Goal: Information Seeking & Learning: Learn about a topic

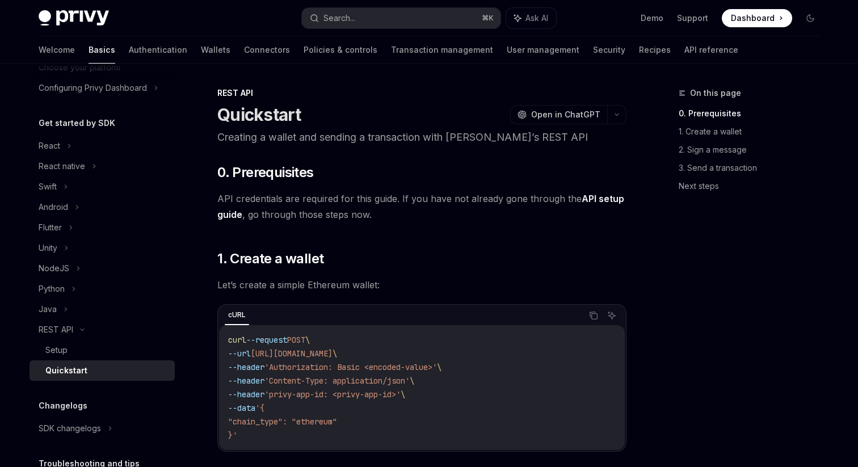
scroll to position [77, 0]
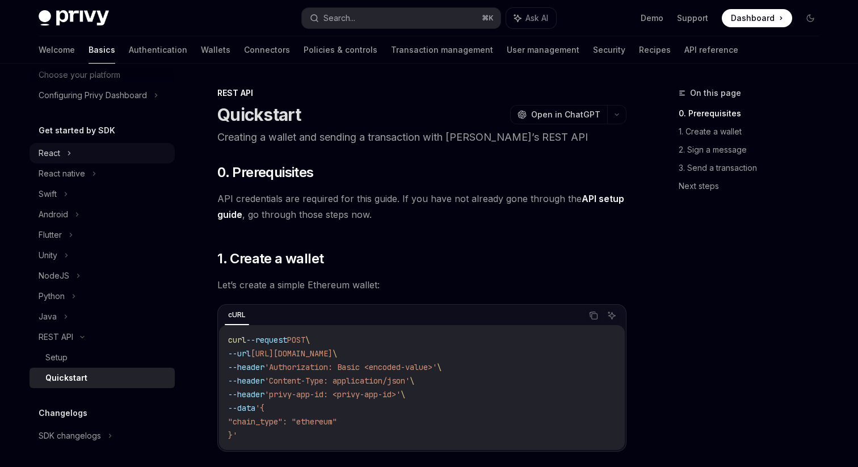
click at [71, 152] on icon at bounding box center [69, 153] width 5 height 14
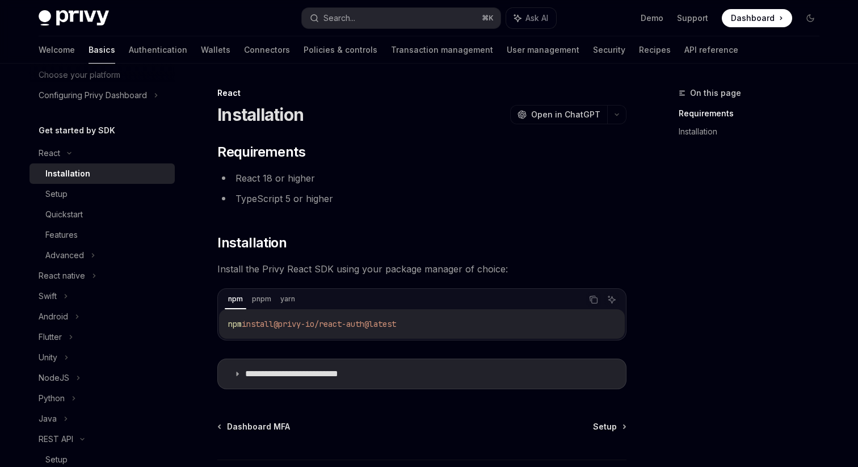
click at [66, 174] on div "Installation" at bounding box center [67, 174] width 45 height 14
click at [64, 154] on icon at bounding box center [69, 153] width 14 height 5
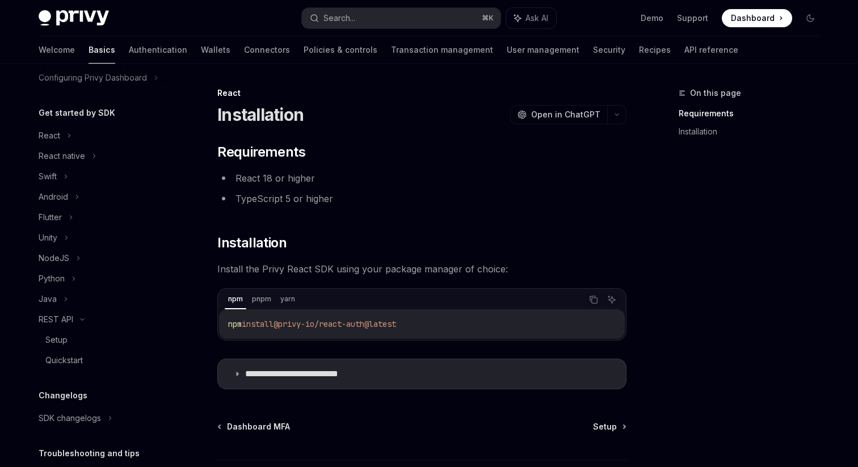
scroll to position [95, 0]
click at [66, 301] on icon at bounding box center [66, 299] width 5 height 14
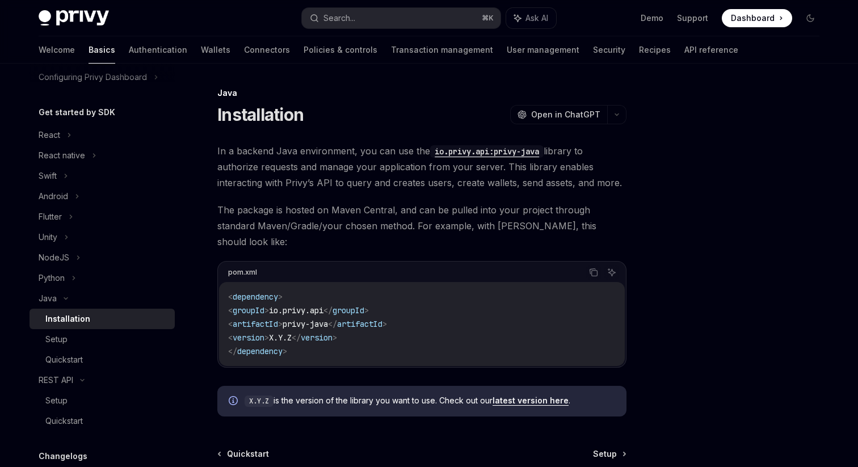
click at [730, 287] on div at bounding box center [742, 276] width 172 height 381
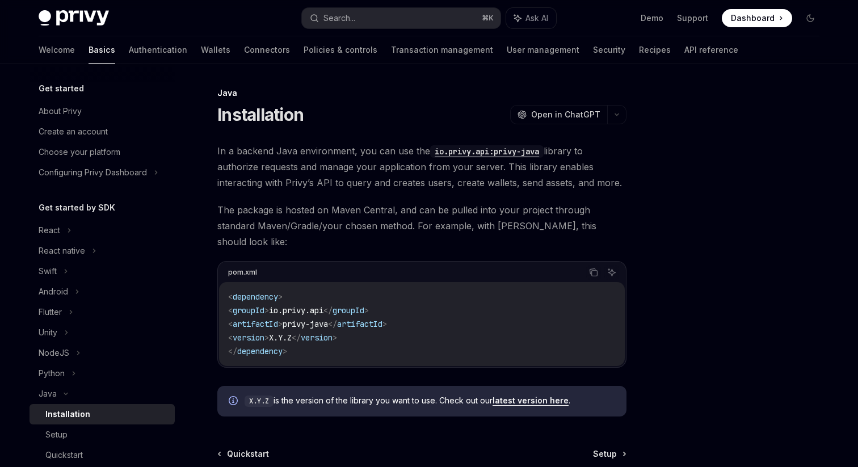
click at [57, 90] on h5 "Get started" at bounding box center [61, 89] width 45 height 14
click at [57, 137] on div "Create an account" at bounding box center [73, 132] width 69 height 14
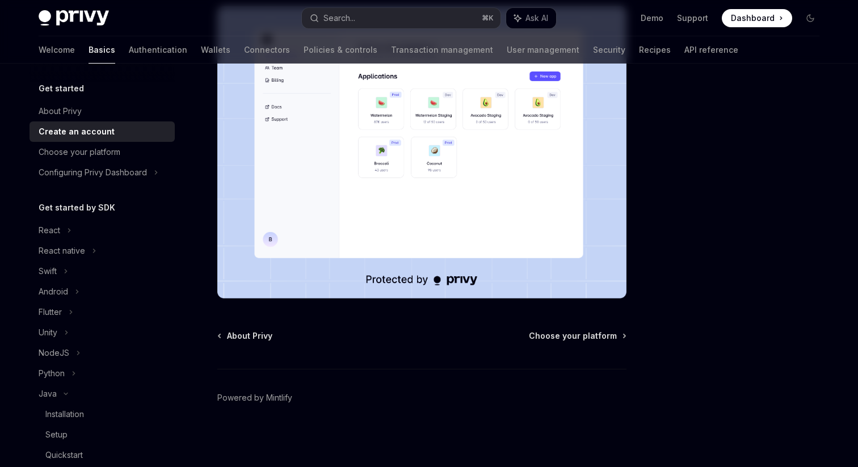
scroll to position [212, 0]
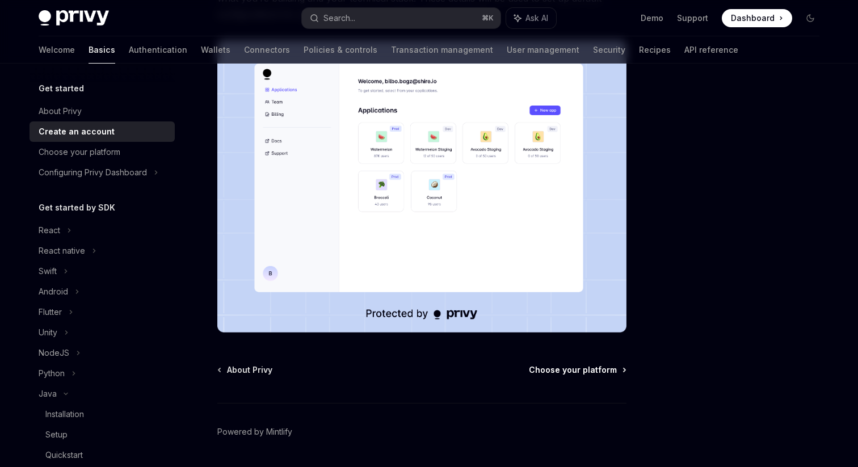
click at [590, 370] on span "Choose your platform" at bounding box center [573, 369] width 88 height 11
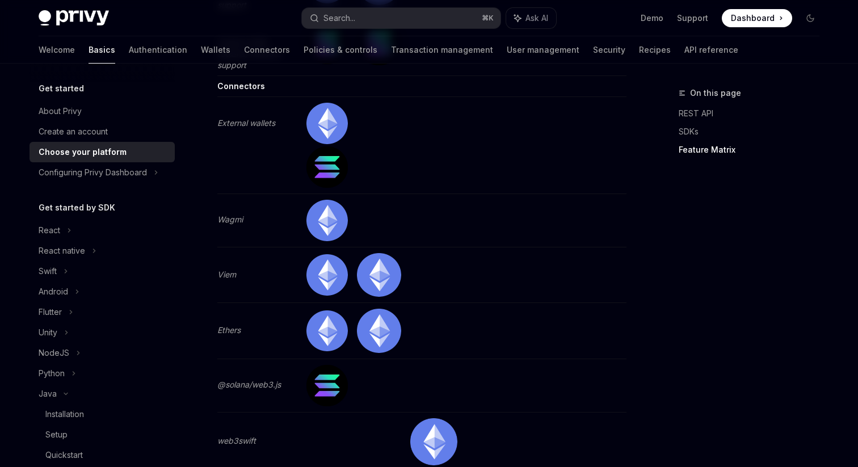
scroll to position [3750, 0]
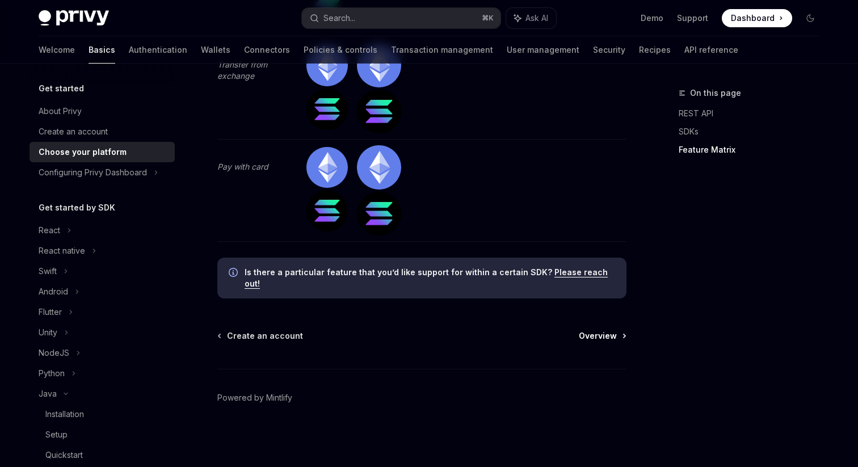
click at [608, 336] on span "Overview" at bounding box center [598, 335] width 38 height 11
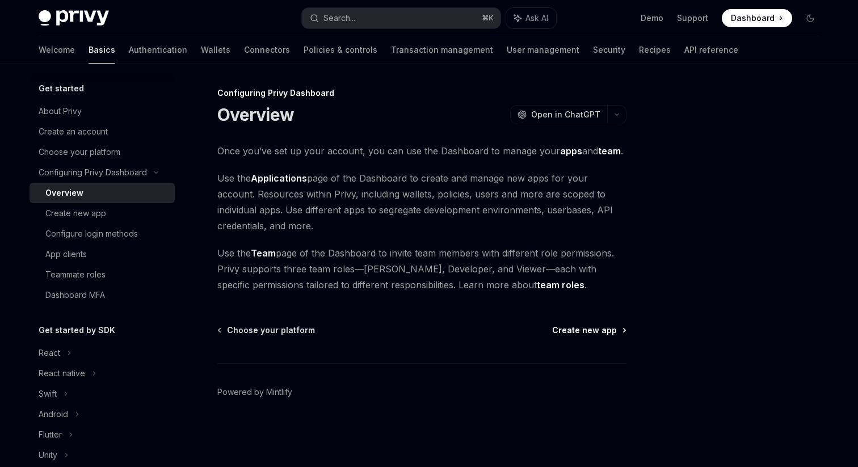
click at [597, 331] on span "Create new app" at bounding box center [584, 330] width 65 height 11
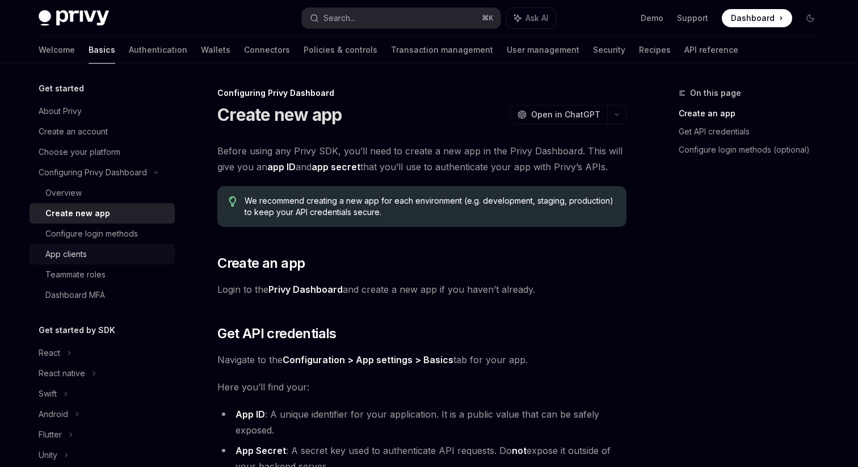
click at [59, 250] on div "App clients" at bounding box center [65, 254] width 41 height 14
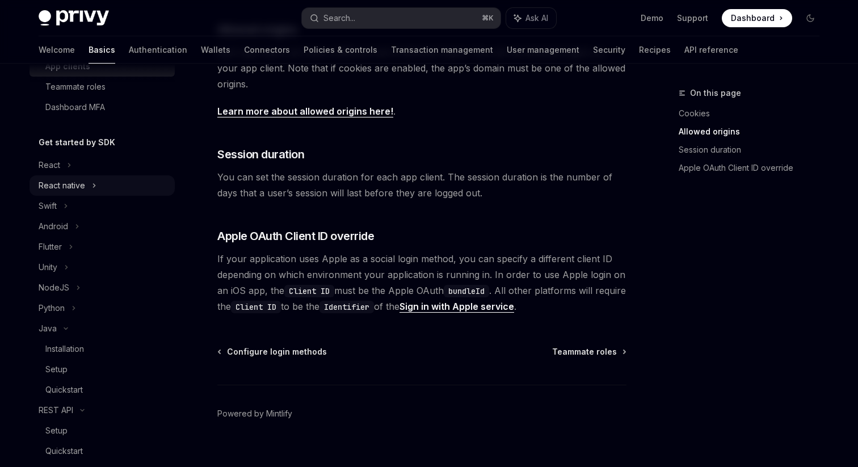
scroll to position [188, 0]
click at [60, 168] on div "React" at bounding box center [102, 164] width 145 height 20
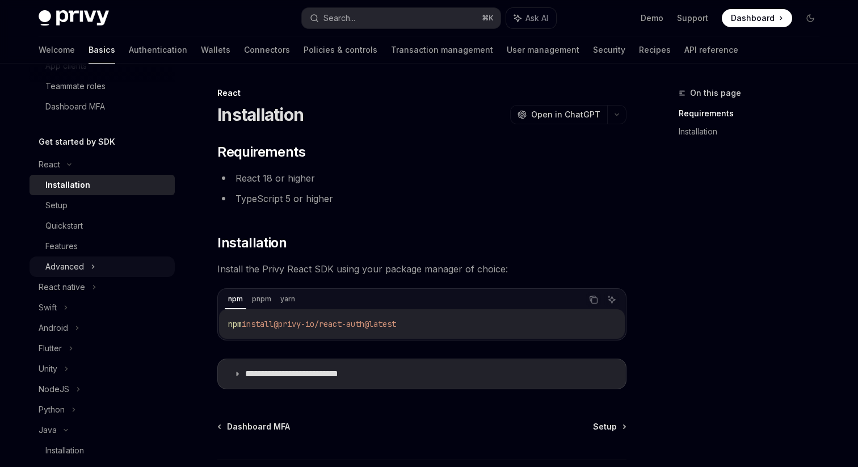
click at [74, 267] on div "Advanced" at bounding box center [64, 267] width 39 height 14
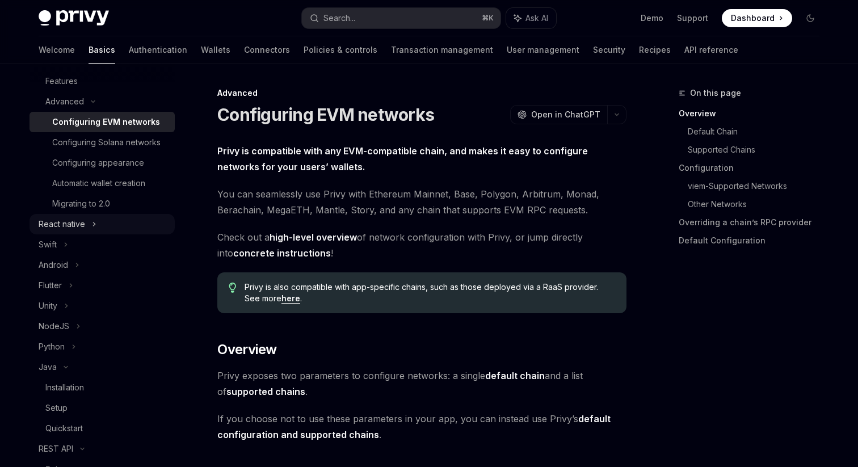
scroll to position [363, 0]
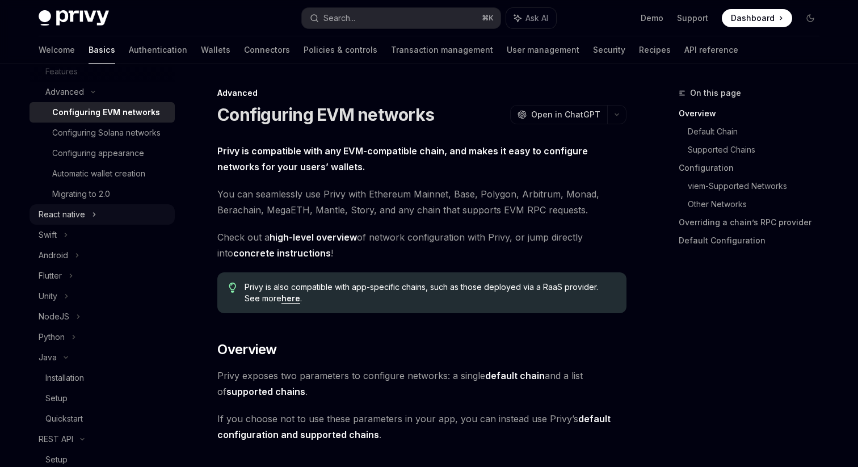
click at [87, 210] on div "React native" at bounding box center [102, 214] width 145 height 20
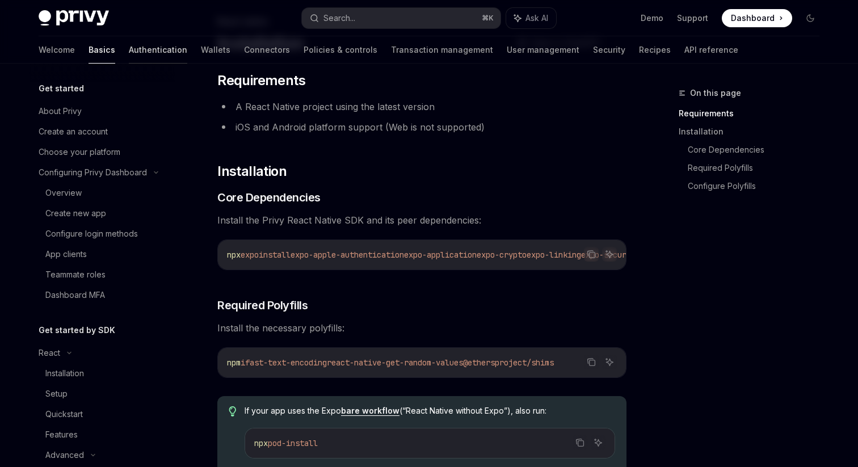
click at [129, 52] on link "Authentication" at bounding box center [158, 49] width 58 height 27
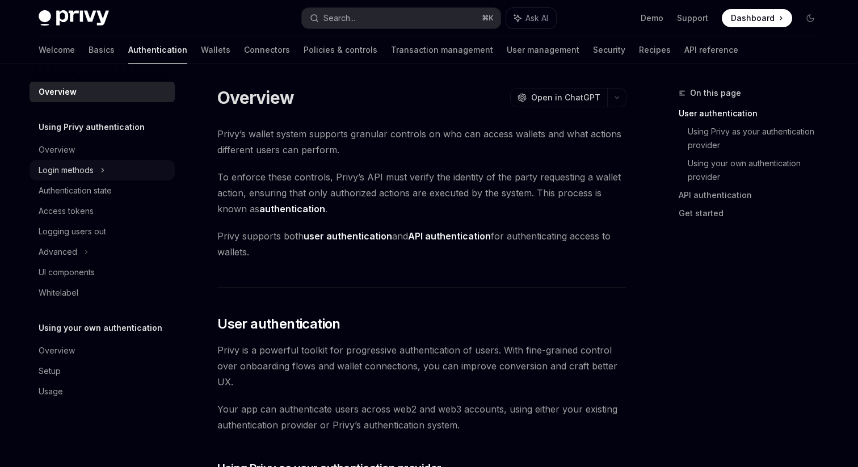
click at [102, 170] on icon at bounding box center [102, 170] width 5 height 14
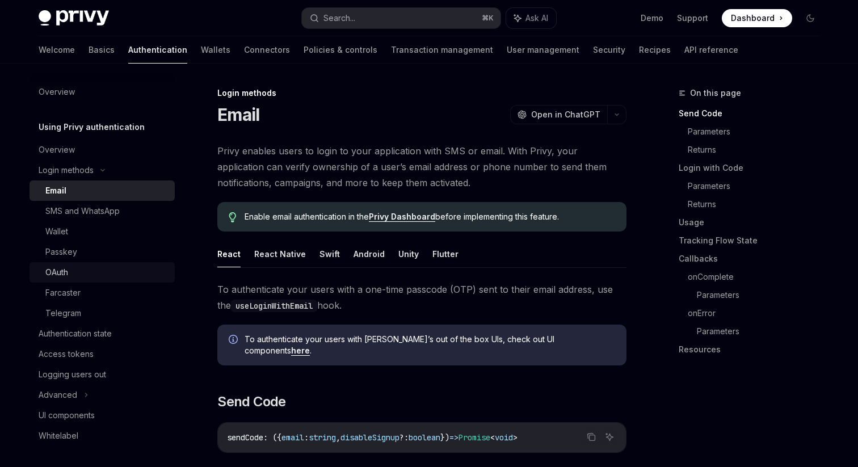
click at [53, 270] on div "OAuth" at bounding box center [56, 273] width 23 height 14
type textarea "*"
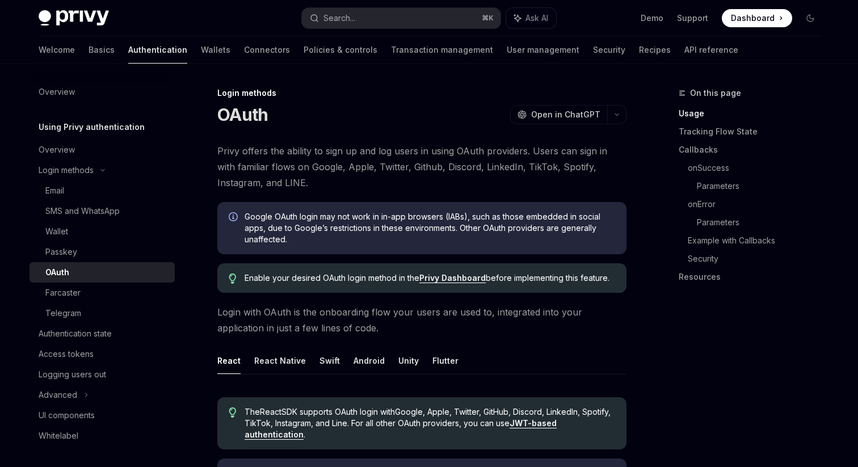
click at [412, 100] on div "Login methods OAuth OpenAI Open in ChatGPT" at bounding box center [421, 105] width 409 height 37
